Goal: Information Seeking & Learning: Learn about a topic

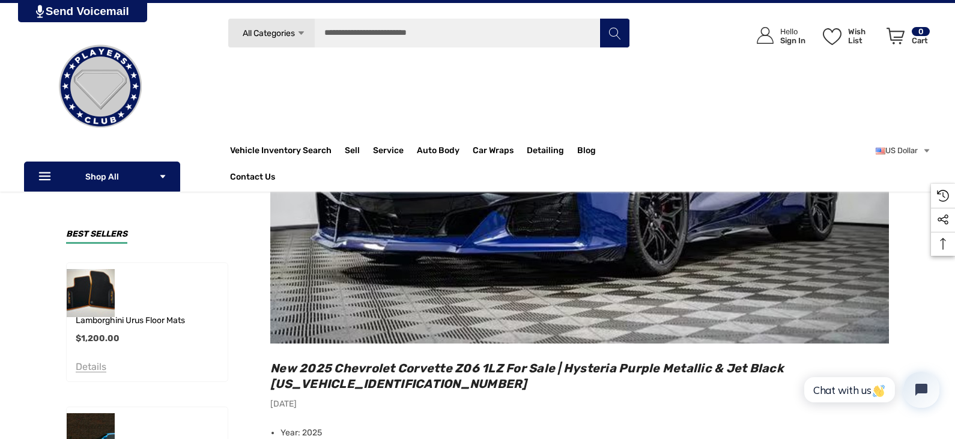
scroll to position [180, 0]
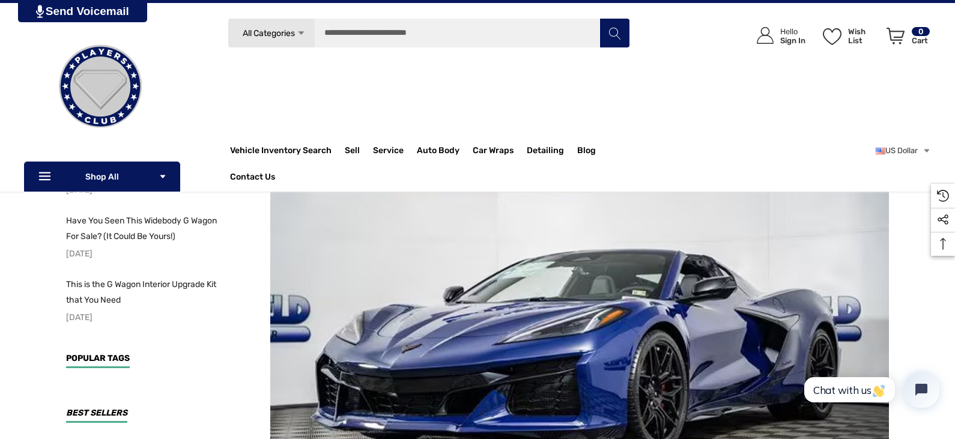
click at [517, 160] on ul "Vehicle Inventory Search Vehicle Inventory Search All Vehicle Inventory Search …" at bounding box center [429, 164] width 399 height 56
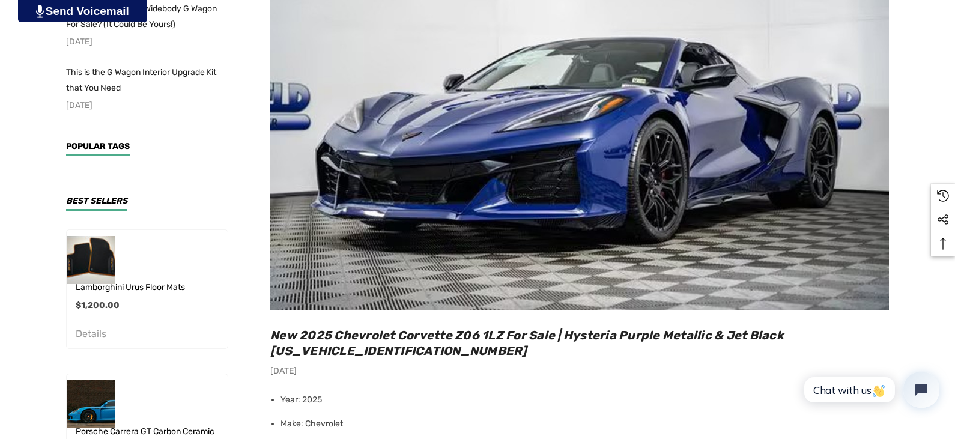
scroll to position [420, 0]
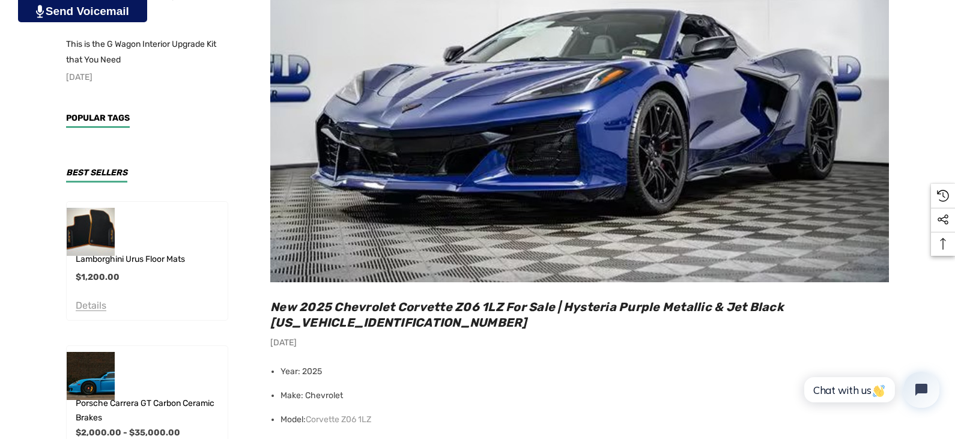
click at [574, 129] on img at bounding box center [579, 76] width 618 height 412
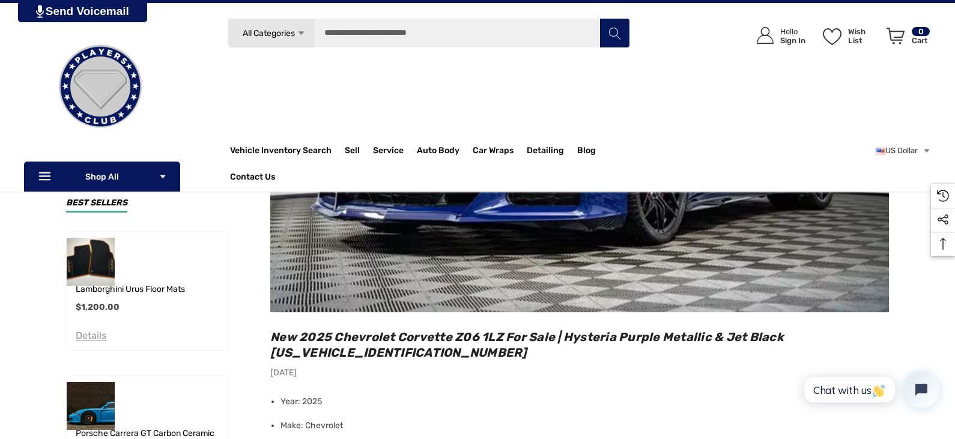
scroll to position [360, 0]
